Goal: Obtain resource: Obtain resource

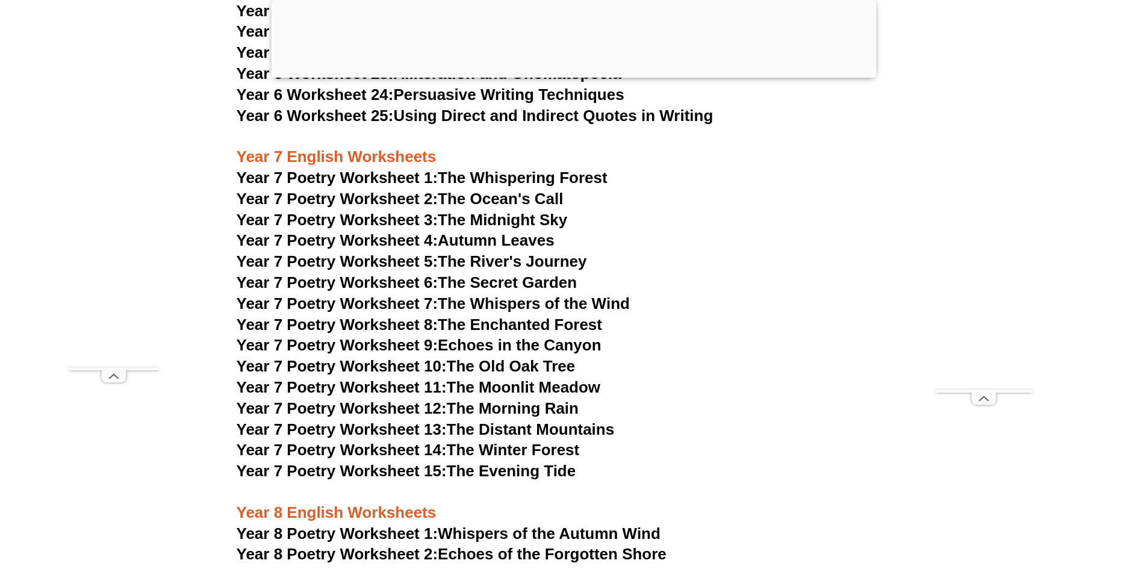
scroll to position [7476, 0]
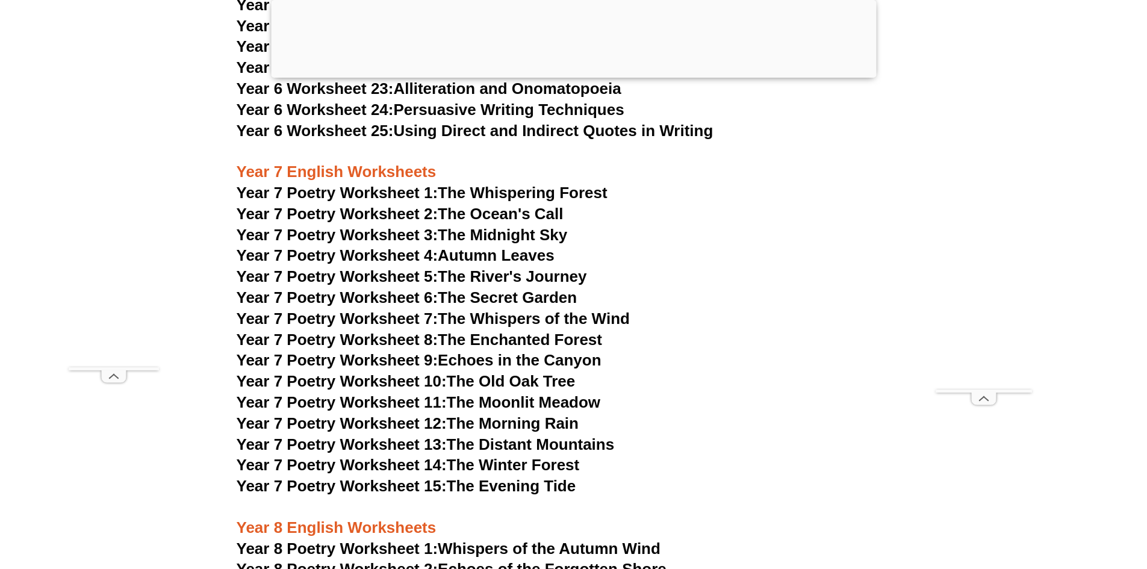
click at [561, 184] on link "Year 7 Poetry Worksheet 1: The Whispering Forest" at bounding box center [422, 193] width 371 height 18
click at [486, 204] on h3 "Year 7 Poetry Worksheet 2: The Ocean's Call" at bounding box center [574, 214] width 674 height 20
click at [482, 205] on link "Year 7 Poetry Worksheet 2: The Ocean's Call" at bounding box center [400, 214] width 327 height 18
click at [538, 226] on link "Year 7 Poetry Worksheet 3: The Midnight Sky" at bounding box center [402, 235] width 331 height 18
click at [478, 246] on link "Year 7 Poetry Worksheet 4: Autumn Leaves" at bounding box center [396, 255] width 318 height 18
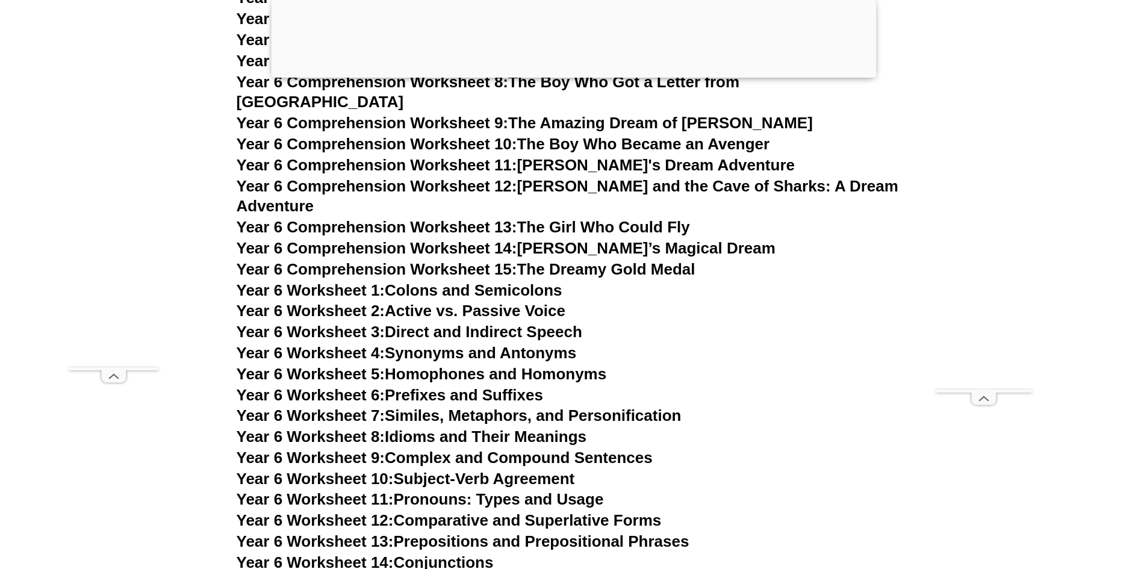
scroll to position [6693, 0]
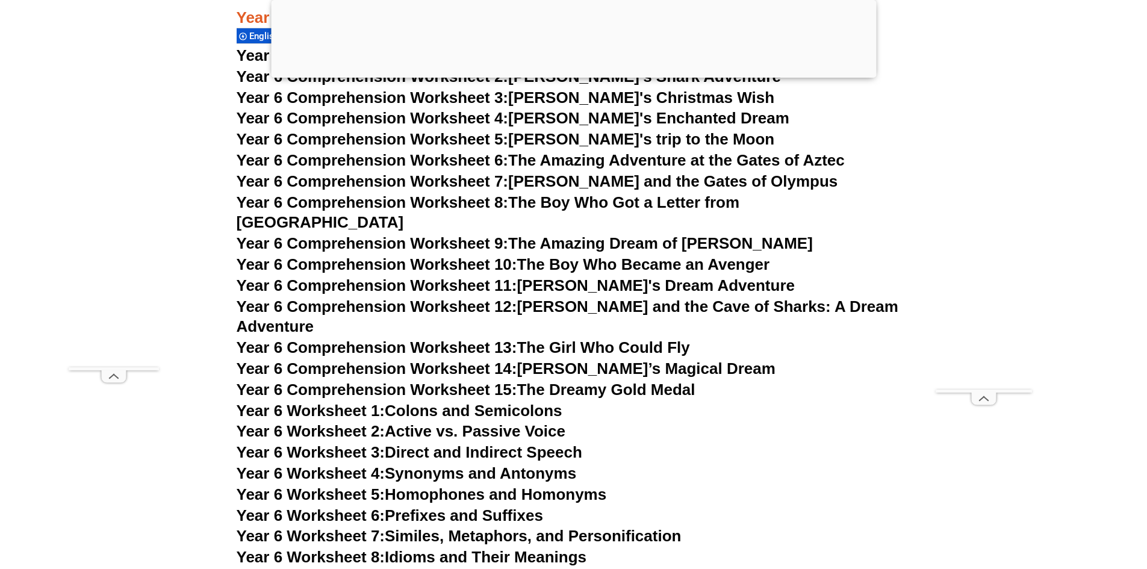
click at [891, 22] on h3 "Year 6 English Worksheets" at bounding box center [574, 8] width 674 height 41
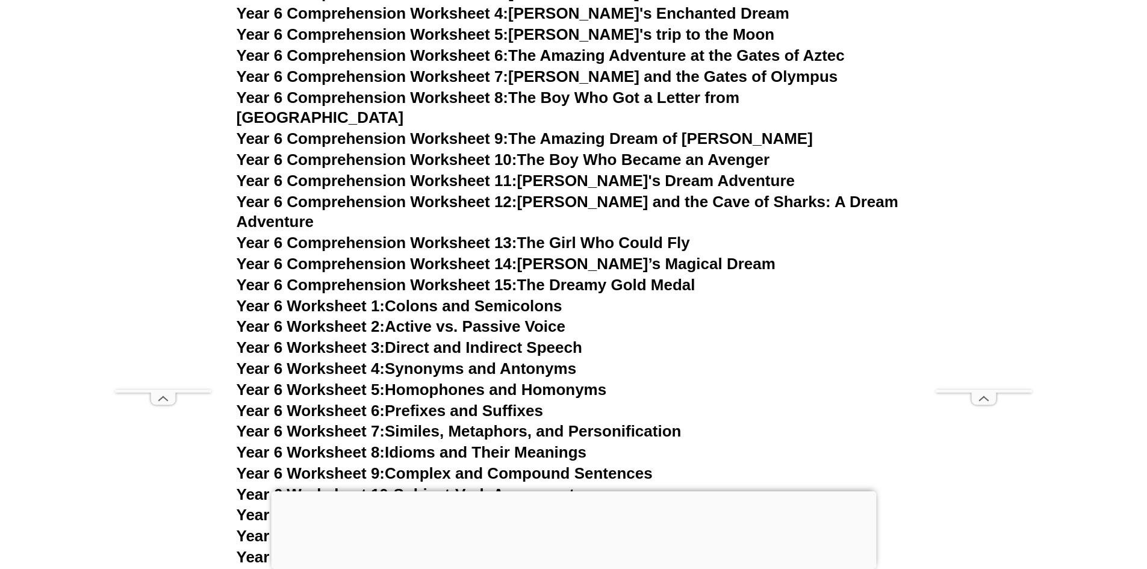
scroll to position [6753, 0]
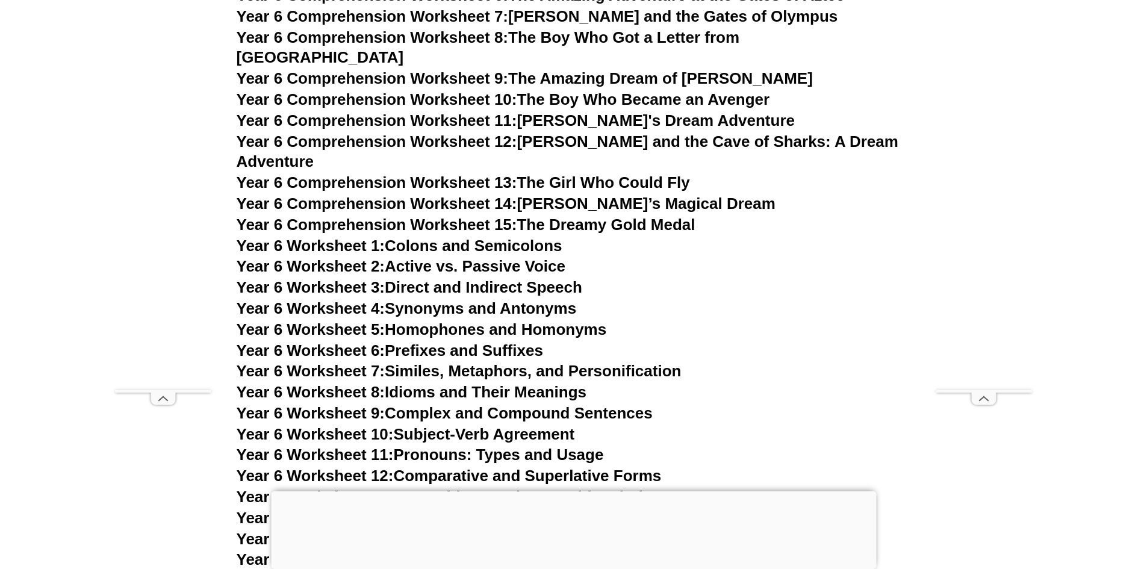
click at [511, 237] on link "Year 6 Worksheet 1: Colons and Semicolons" at bounding box center [400, 246] width 326 height 18
click at [614, 362] on link "Year 6 Worksheet 7: Similes, Metaphors, and Personification" at bounding box center [459, 371] width 445 height 18
click at [462, 383] on link "Year 6 Worksheet 8: Idioms and Their Meanings" at bounding box center [412, 392] width 350 height 18
click at [475, 425] on link "Year 6 Worksheet 10: Subject-Verb Agreement" at bounding box center [406, 434] width 338 height 18
click at [576, 467] on link "Year 6 Worksheet 12: Comparative and Superlative Forms" at bounding box center [449, 476] width 425 height 18
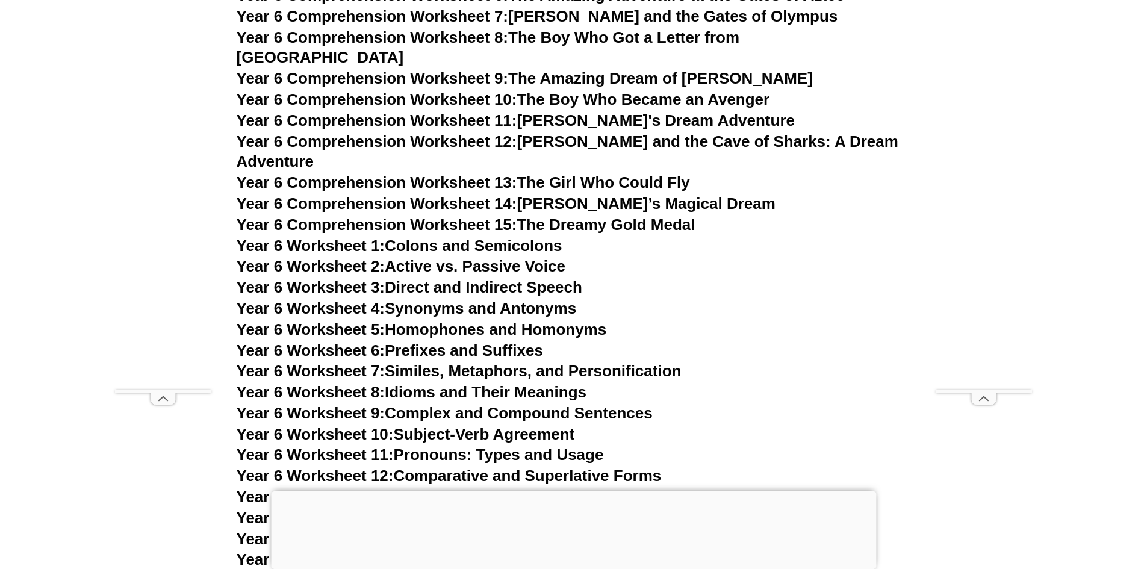
click at [630, 216] on link "Year 6 Comprehension Worksheet 15: The Dreamy Gold Medal" at bounding box center [466, 225] width 459 height 18
click at [562, 194] on link "Year 6 Comprehension Worksheet 14: [PERSON_NAME]’s Magical Dream" at bounding box center [506, 203] width 539 height 18
click at [638, 173] on link "Year 6 Comprehension Worksheet 13: The Girl Who Could Fly" at bounding box center [463, 182] width 453 height 18
click at [578, 111] on link "Year 6 Comprehension Worksheet 11: [PERSON_NAME]'s Dream Adventure" at bounding box center [516, 120] width 558 height 18
click at [589, 90] on link "Year 6 Comprehension Worksheet 10: The Boy Who Became an Avenger" at bounding box center [503, 99] width 533 height 18
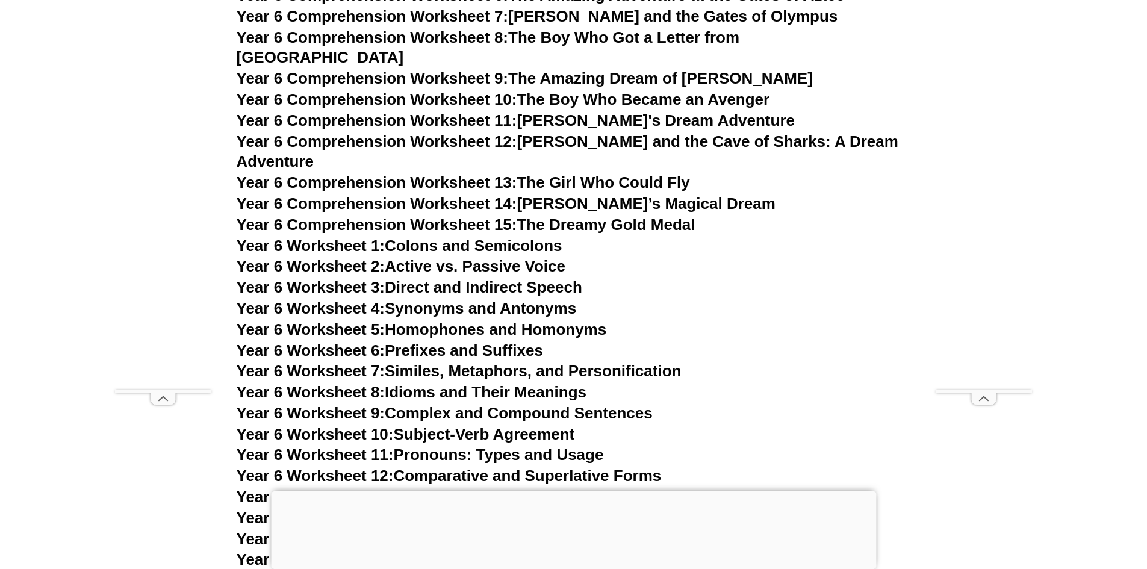
click at [602, 41] on link "Year 6 Comprehension Worksheet 8: The Boy Who Got a Letter from [GEOGRAPHIC_DAT…" at bounding box center [488, 47] width 503 height 39
click at [592, 19] on link "Year 6 Comprehension Worksheet 7: [PERSON_NAME] and the Gates of Olympus" at bounding box center [538, 16] width 602 height 18
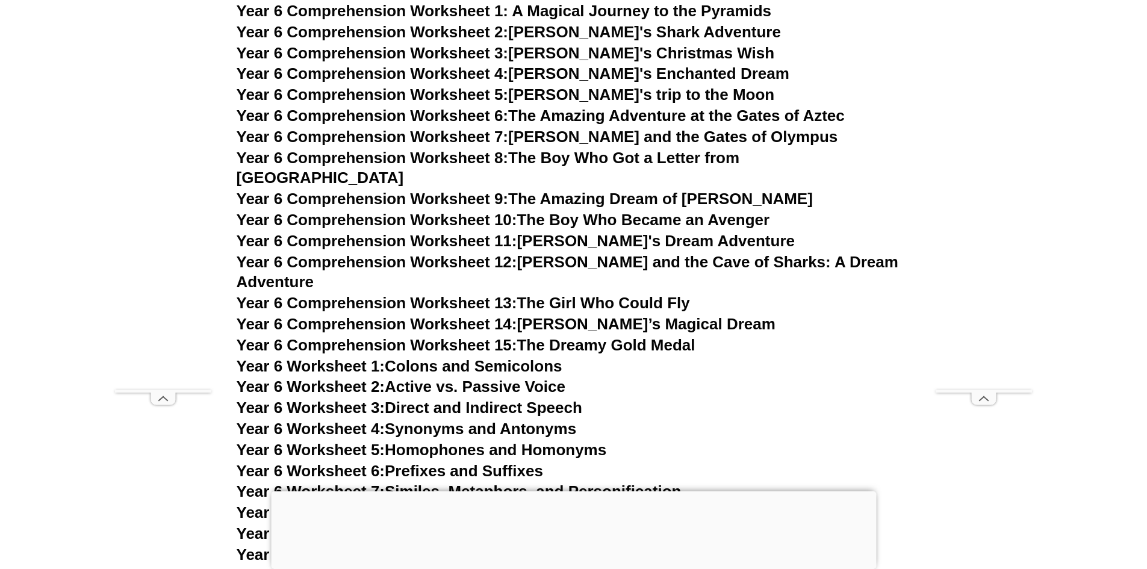
click at [568, 114] on link "Year 6 Comprehension Worksheet 6: The Amazing Adventure at the Gates of Aztec" at bounding box center [541, 116] width 608 height 18
click at [629, 89] on link "Year 6 Comprehension Worksheet 5: [PERSON_NAME]'s trip to the Moon" at bounding box center [506, 95] width 538 height 18
click at [603, 65] on link "Year 6 Comprehension Worksheet 4: [PERSON_NAME]'s Enchanted Dream" at bounding box center [513, 73] width 553 height 18
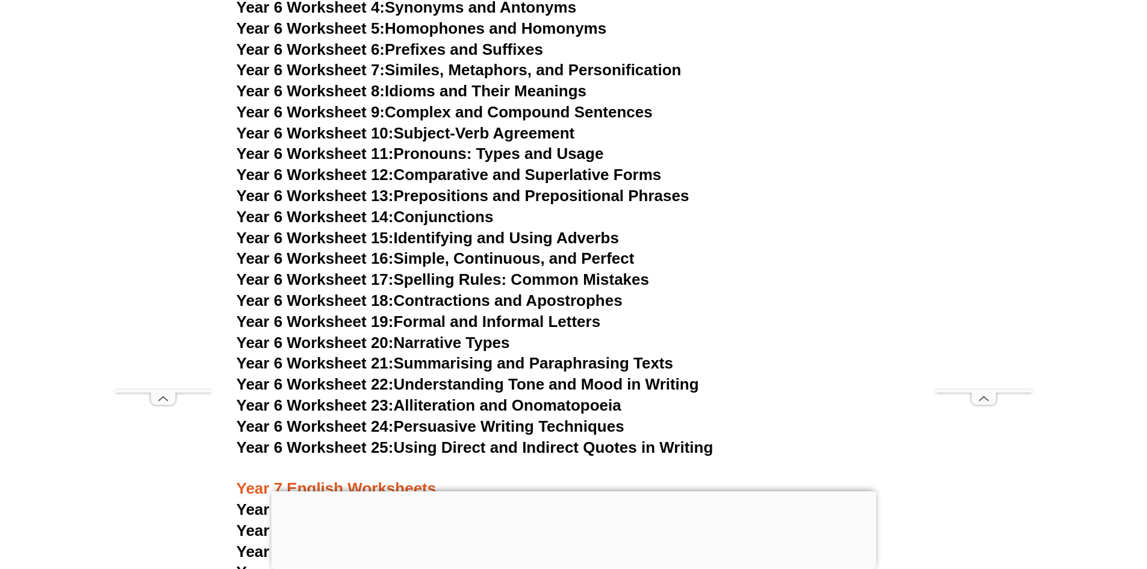
scroll to position [7115, 0]
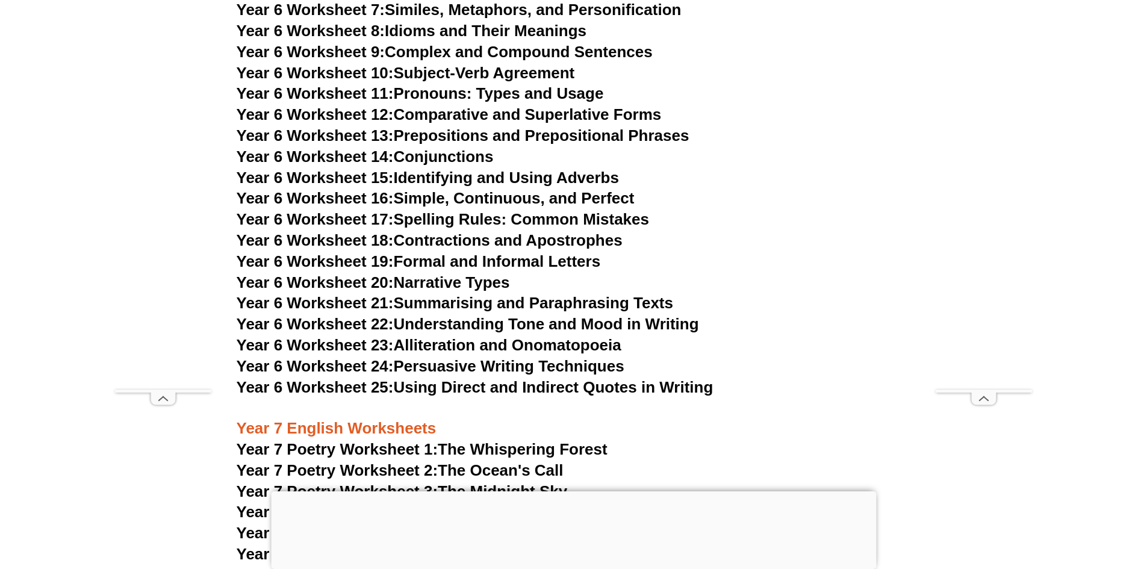
click at [453, 169] on link "Year 6 Worksheet 15: Identifying and Using Adverbs" at bounding box center [428, 178] width 382 height 18
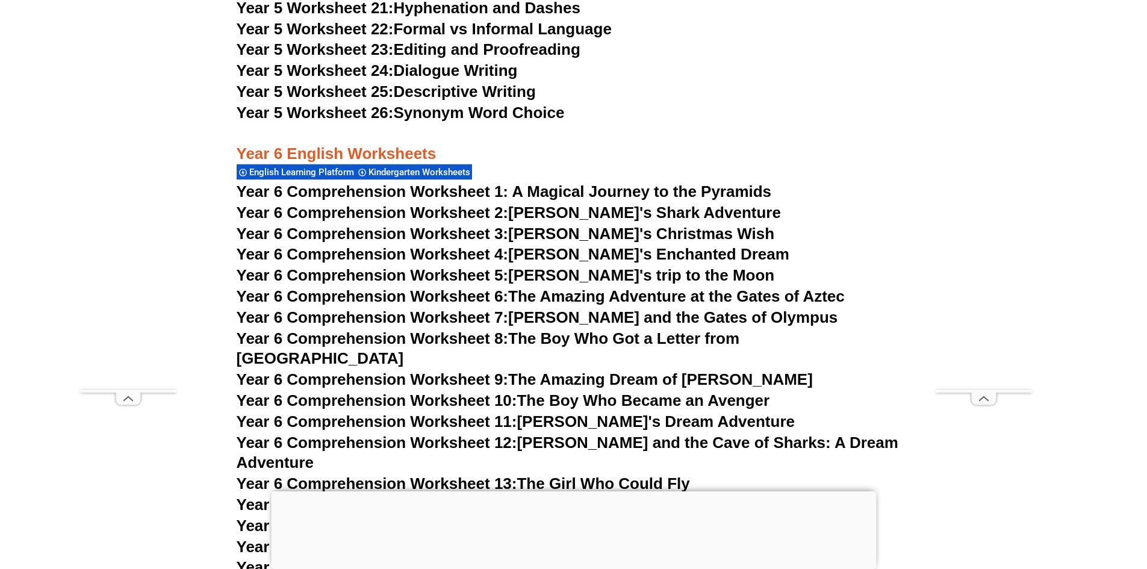
scroll to position [6332, 0]
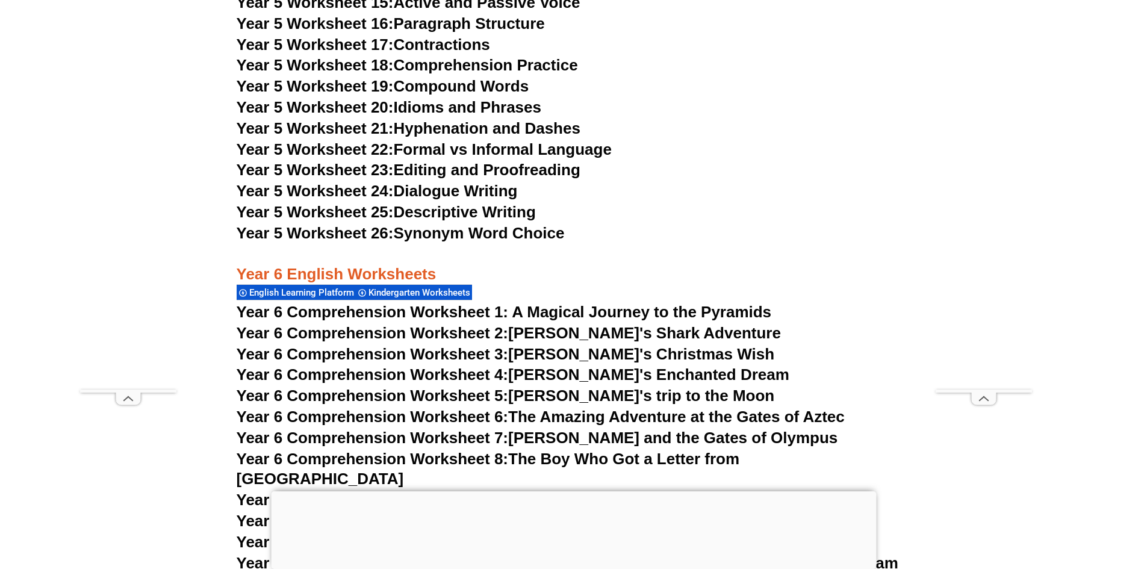
click at [496, 103] on link "Year 5 Worksheet 20: Idioms and Phrases" at bounding box center [389, 107] width 305 height 18
click at [446, 39] on link "Year 5 Worksheet 17: Contractions" at bounding box center [363, 45] width 253 height 18
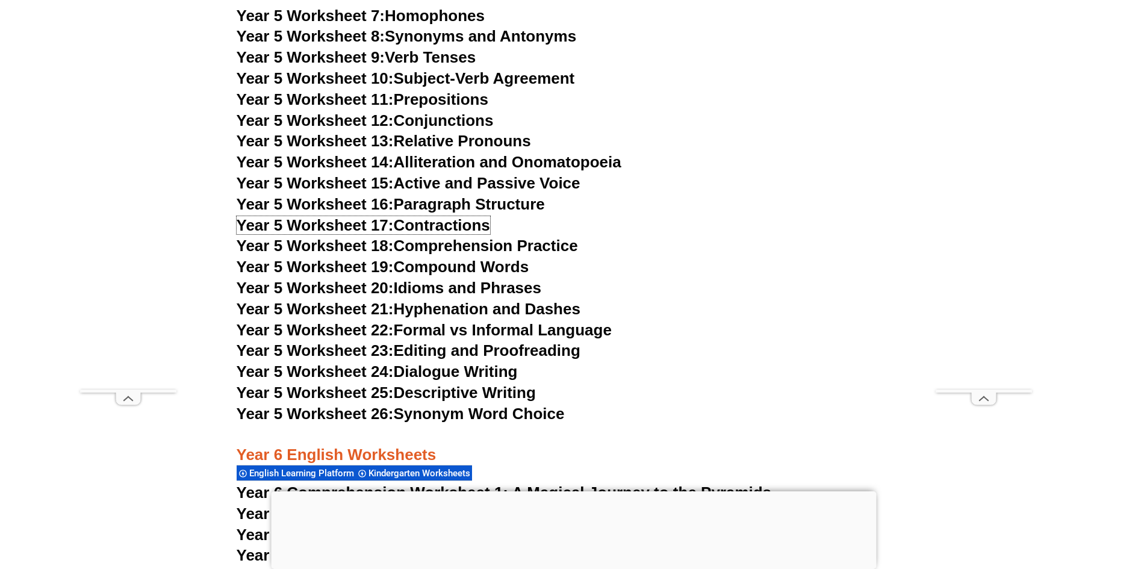
scroll to position [6031, 0]
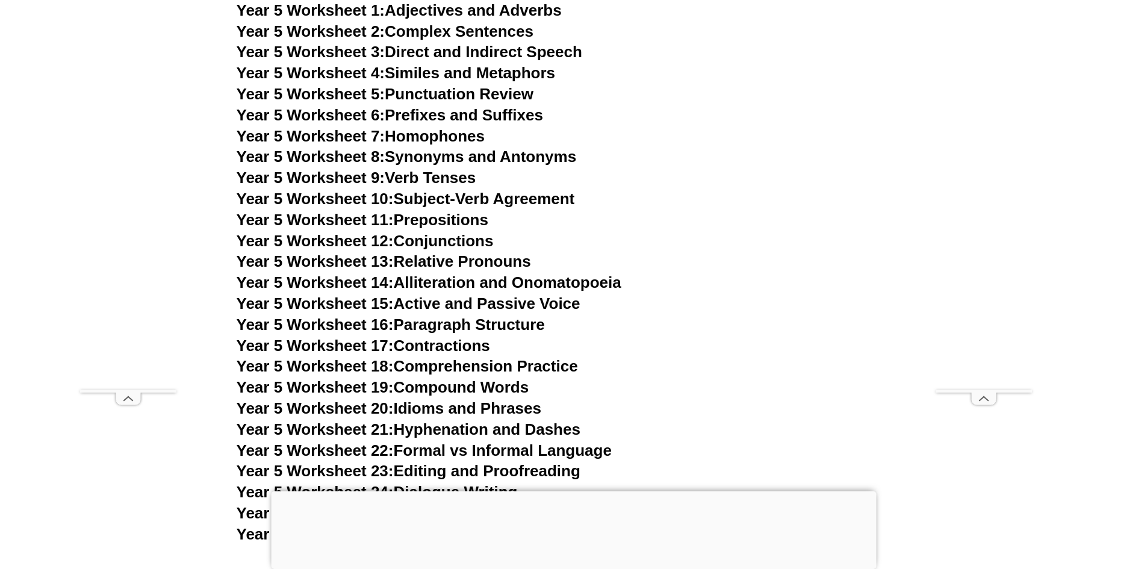
click at [494, 73] on link "Year 5 Worksheet 4: Similes and Metaphors" at bounding box center [396, 73] width 319 height 18
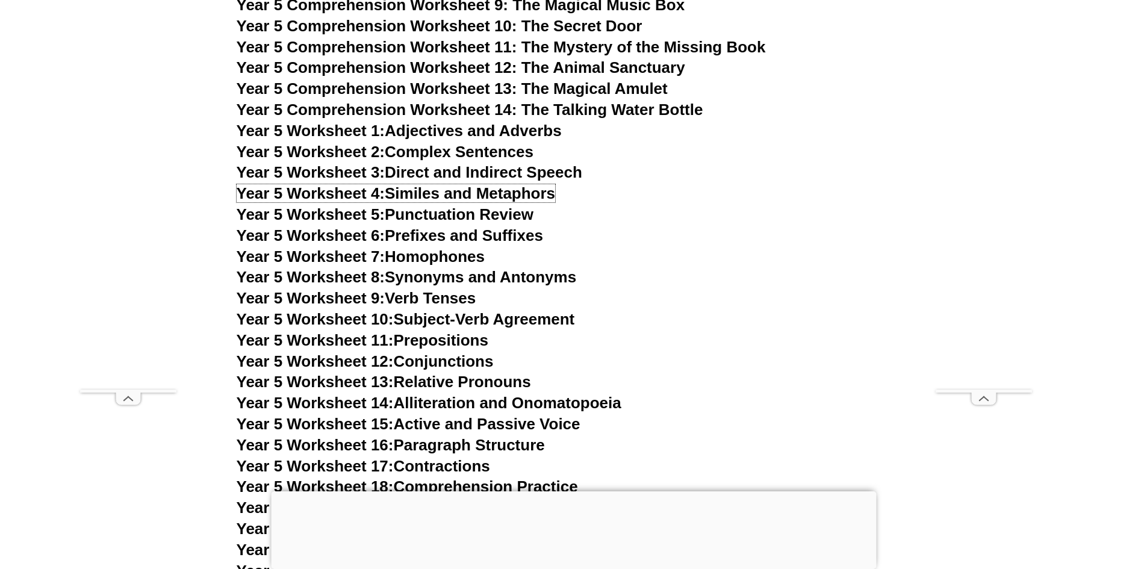
scroll to position [6753, 0]
